Goal: Task Accomplishment & Management: Manage account settings

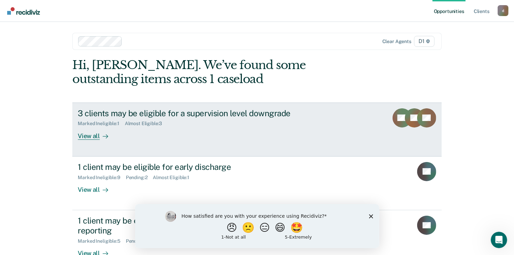
click at [86, 136] on div "View all" at bounding box center [97, 132] width 38 height 13
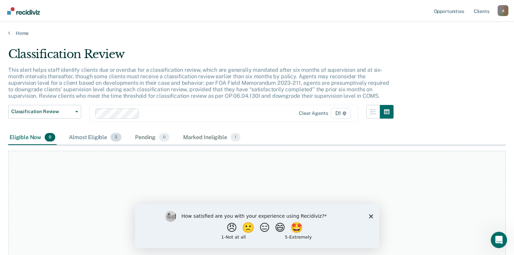
click at [84, 138] on div "Almost Eligible 3" at bounding box center [95, 137] width 55 height 15
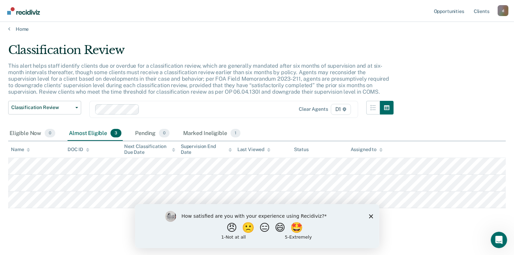
scroll to position [5, 0]
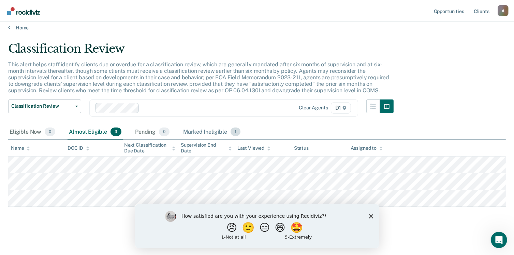
click at [224, 132] on div "Marked Ineligible 1" at bounding box center [212, 132] width 60 height 15
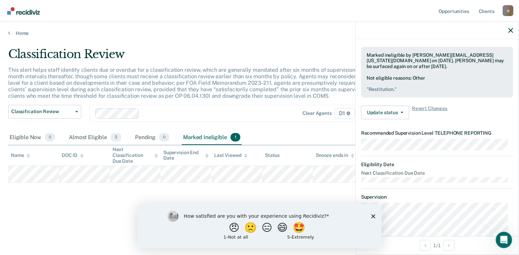
scroll to position [102, 0]
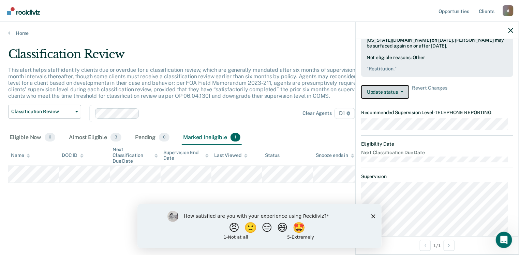
click at [388, 96] on button "Update status" at bounding box center [385, 92] width 48 height 14
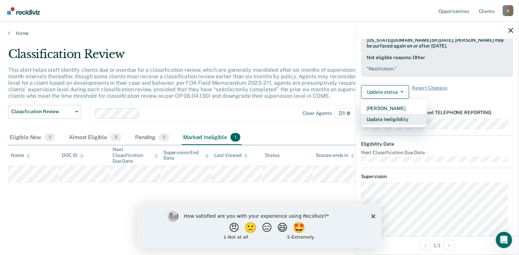
click at [396, 125] on button "Update Ineligibility" at bounding box center [394, 119] width 66 height 11
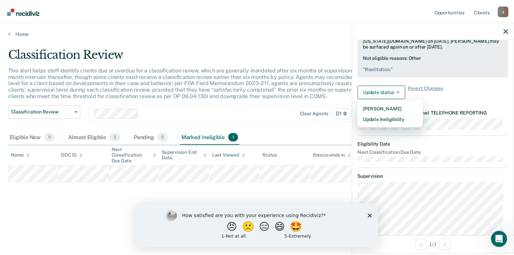
scroll to position [48, 0]
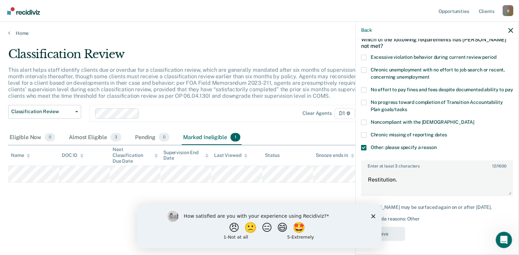
click at [374, 214] on icon "Close survey" at bounding box center [373, 216] width 4 height 4
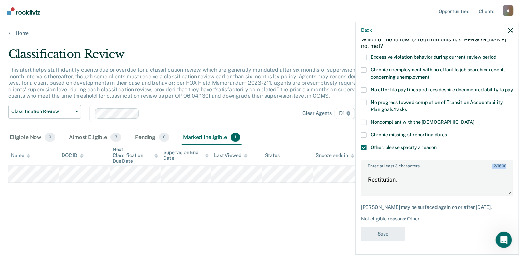
click at [465, 163] on div "Enter at least 3 characters 12 / 1600 Restitution." at bounding box center [437, 178] width 152 height 36
drag, startPoint x: 465, startPoint y: 163, endPoint x: 434, endPoint y: 170, distance: 31.2
click at [434, 170] on textarea "Restitution." at bounding box center [437, 182] width 151 height 25
click at [422, 178] on textarea "Restitution." at bounding box center [437, 182] width 151 height 25
type textarea "Restitution.."
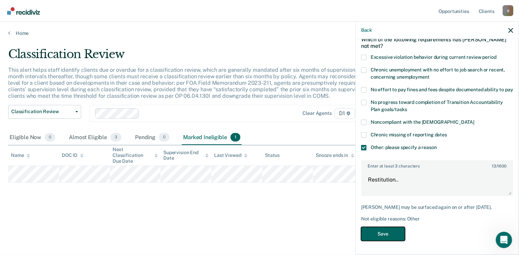
click at [385, 235] on button "Save" at bounding box center [383, 234] width 44 height 14
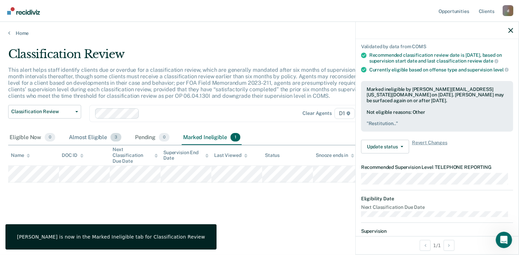
click at [87, 135] on div "Almost Eligible 3" at bounding box center [95, 137] width 55 height 15
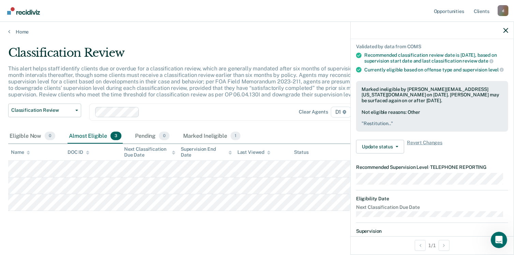
scroll to position [0, 0]
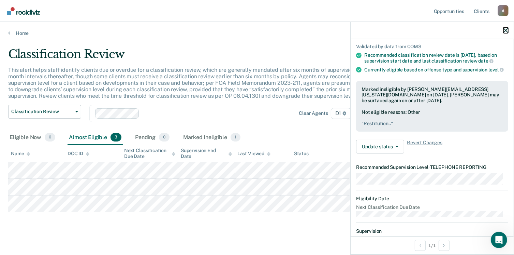
click at [508, 30] on icon "button" at bounding box center [506, 30] width 5 height 5
